Goal: Information Seeking & Learning: Learn about a topic

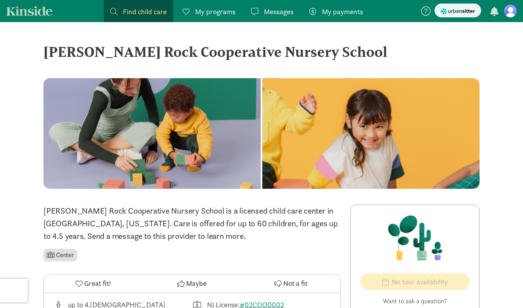
click at [113, 10] on span at bounding box center [113, 11] width 7 height 7
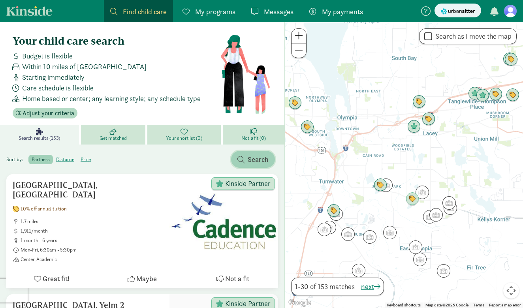
click at [254, 164] on span "Search" at bounding box center [258, 159] width 21 height 11
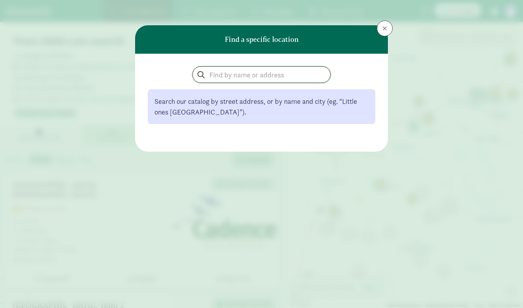
click at [237, 76] on input "search" at bounding box center [262, 75] width 138 height 16
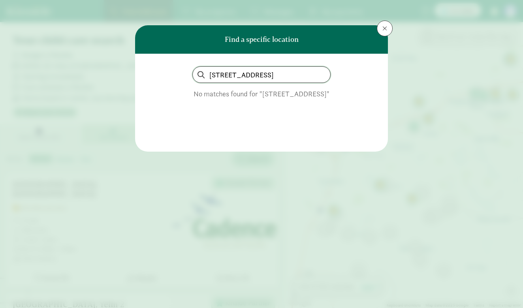
type input "[STREET_ADDRESS]"
click at [381, 29] on button at bounding box center [385, 29] width 16 height 16
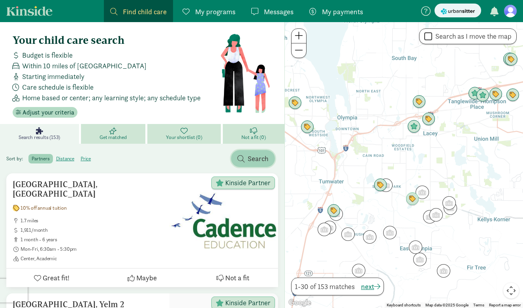
click at [242, 162] on span "button" at bounding box center [241, 158] width 7 height 7
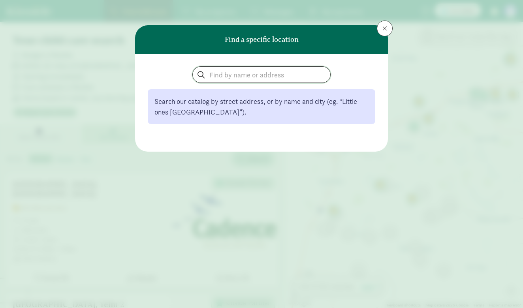
click at [230, 70] on input "search" at bounding box center [262, 75] width 138 height 16
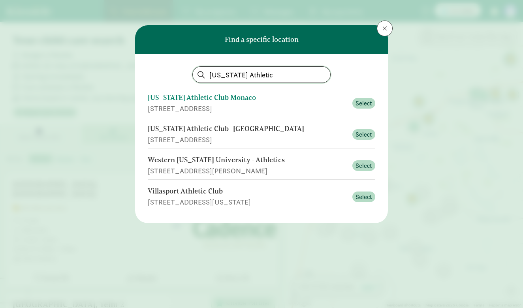
type input "[US_STATE] Athletic"
click at [221, 98] on div "[US_STATE] Athletic Club Monaco" at bounding box center [248, 97] width 200 height 11
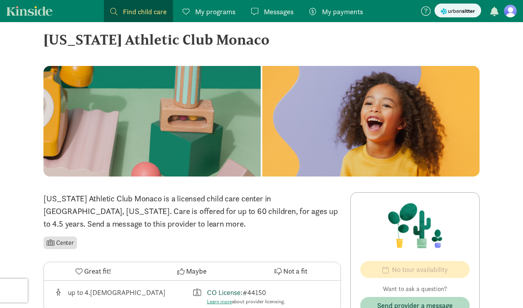
scroll to position [15, 0]
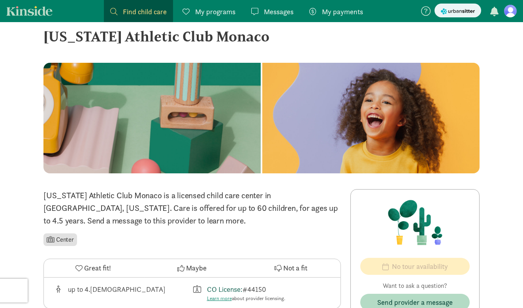
click at [227, 289] on link "CO License:" at bounding box center [225, 289] width 36 height 9
click at [133, 8] on span "Find child care" at bounding box center [145, 11] width 44 height 11
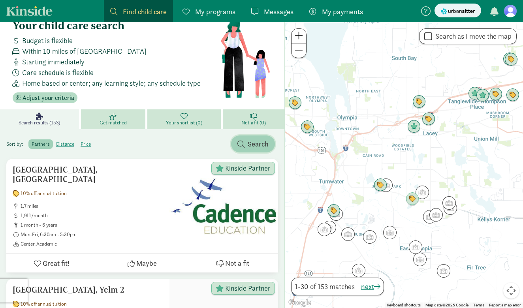
click at [244, 143] on span "button" at bounding box center [241, 144] width 7 height 7
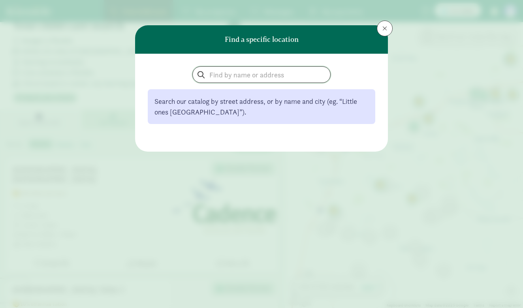
click at [223, 74] on input "search" at bounding box center [262, 75] width 138 height 16
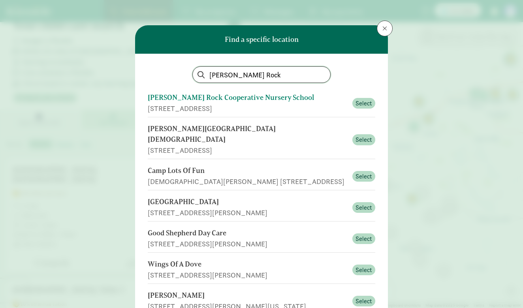
type input "[PERSON_NAME] Rock"
click at [233, 100] on div "[PERSON_NAME] Rock Cooperative Nursery School" at bounding box center [248, 97] width 200 height 11
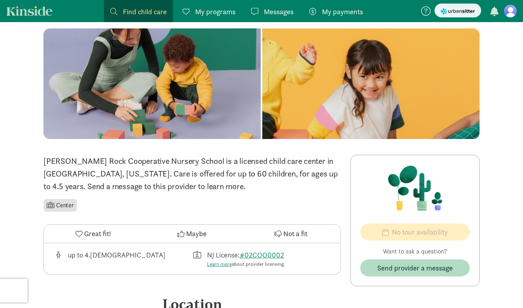
scroll to position [10, 0]
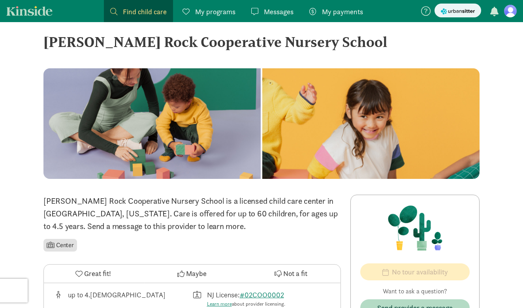
click at [127, 6] on span "Find child care" at bounding box center [145, 11] width 44 height 11
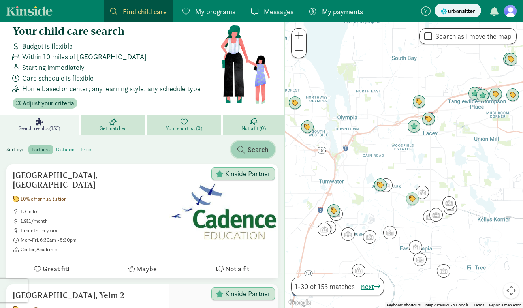
click at [256, 147] on span "Search" at bounding box center [258, 149] width 21 height 11
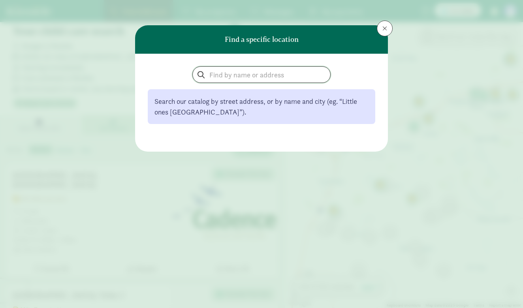
click at [234, 77] on input "search" at bounding box center [262, 75] width 138 height 16
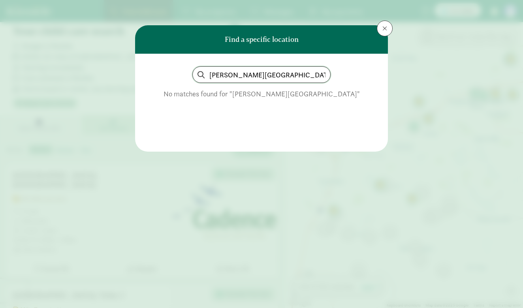
click at [293, 76] on input "glen rock community school" at bounding box center [262, 75] width 138 height 16
paste input "600 Harristown Road"
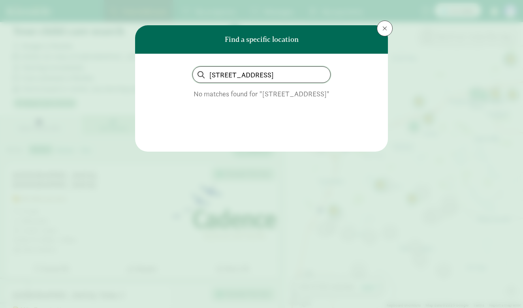
click at [313, 74] on input "600 Harristown Road" at bounding box center [262, 75] width 138 height 16
click at [281, 77] on input "600 Harristown Road" at bounding box center [262, 75] width 138 height 16
click at [280, 76] on input "600 Harristown Road" at bounding box center [262, 75] width 138 height 16
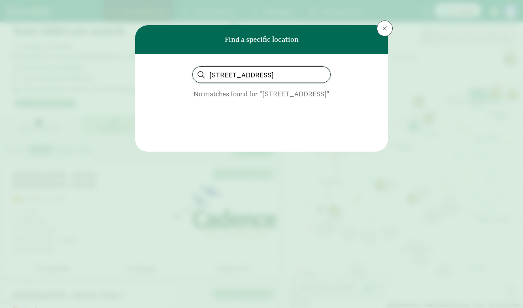
paste input "search"
type input "600 Harristown"
click at [388, 26] on button at bounding box center [385, 29] width 16 height 16
